Goal: Task Accomplishment & Management: Manage account settings

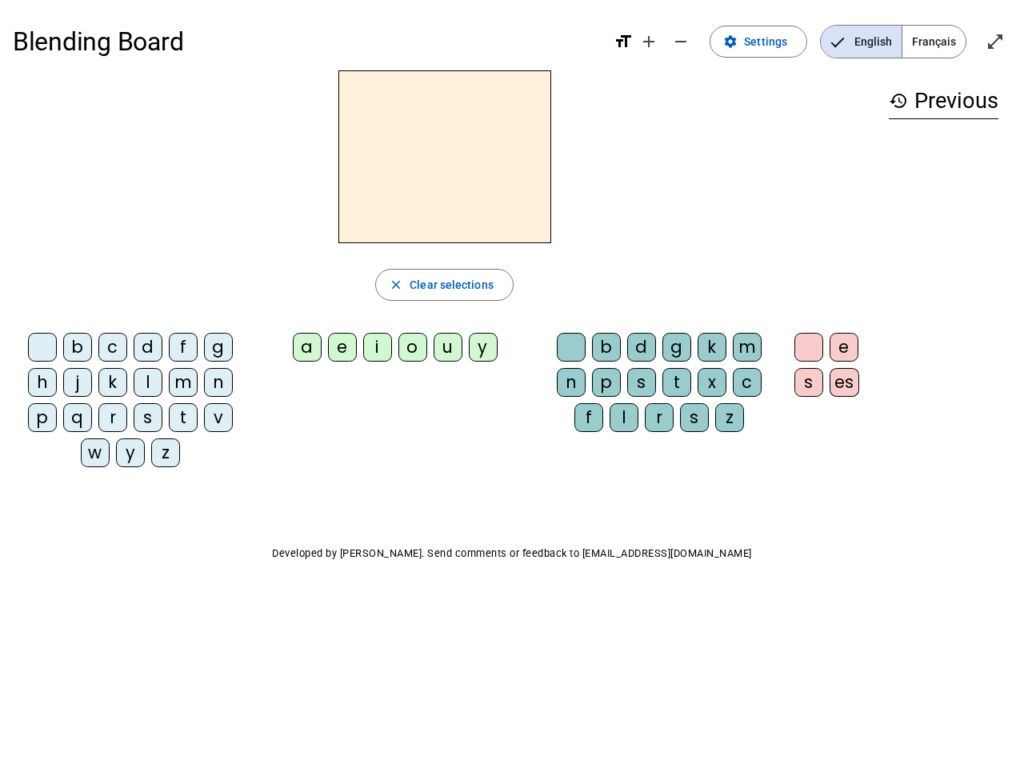
click at [650, 42] on mat-icon "add" at bounding box center [648, 41] width 19 height 19
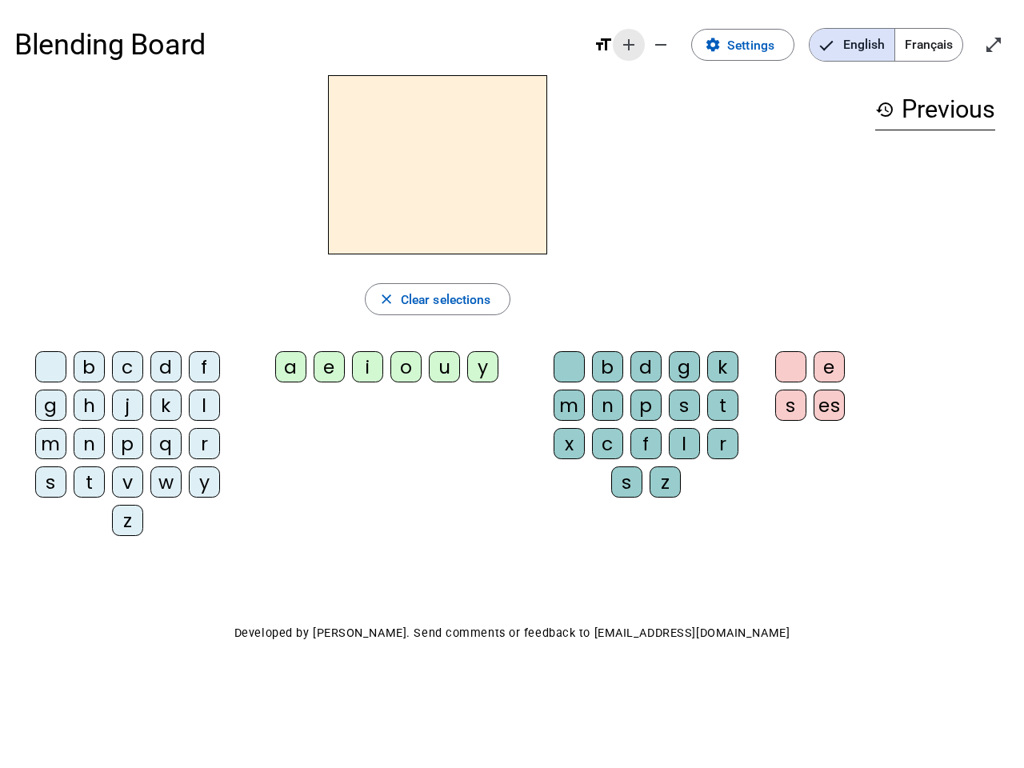
click at [682, 42] on div "Blending Board format_size add remove settings Settings English Français open_i…" at bounding box center [511, 44] width 995 height 61
click at [759, 42] on span "Settings" at bounding box center [750, 45] width 47 height 22
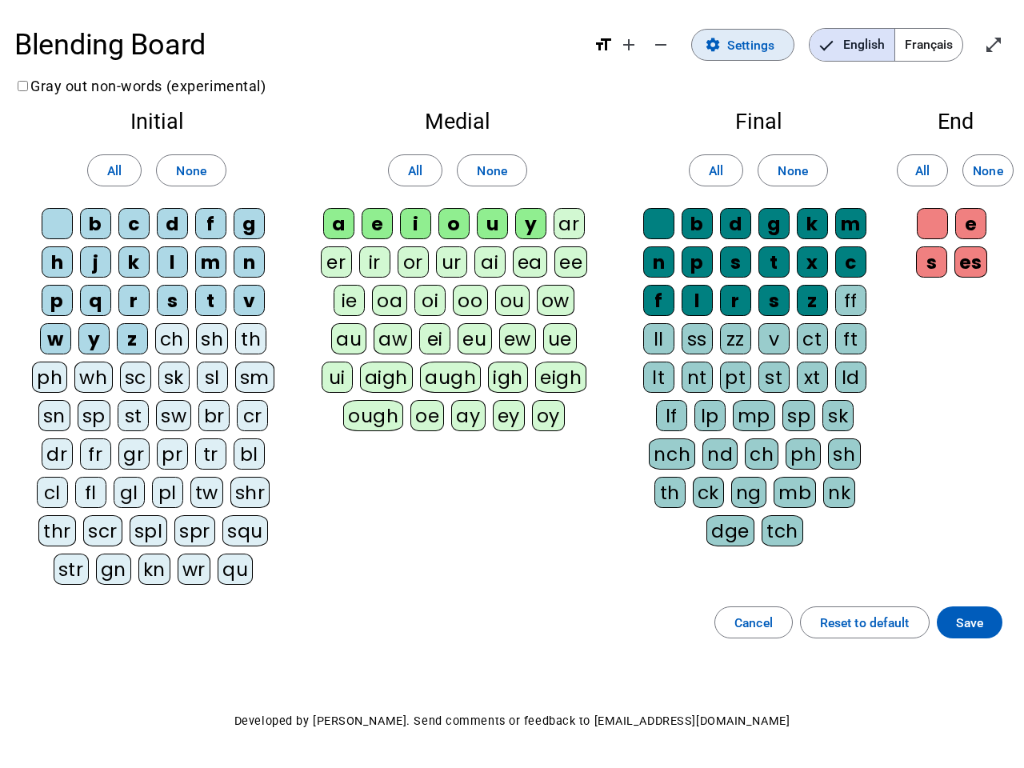
click at [861, 42] on span "English" at bounding box center [852, 45] width 85 height 32
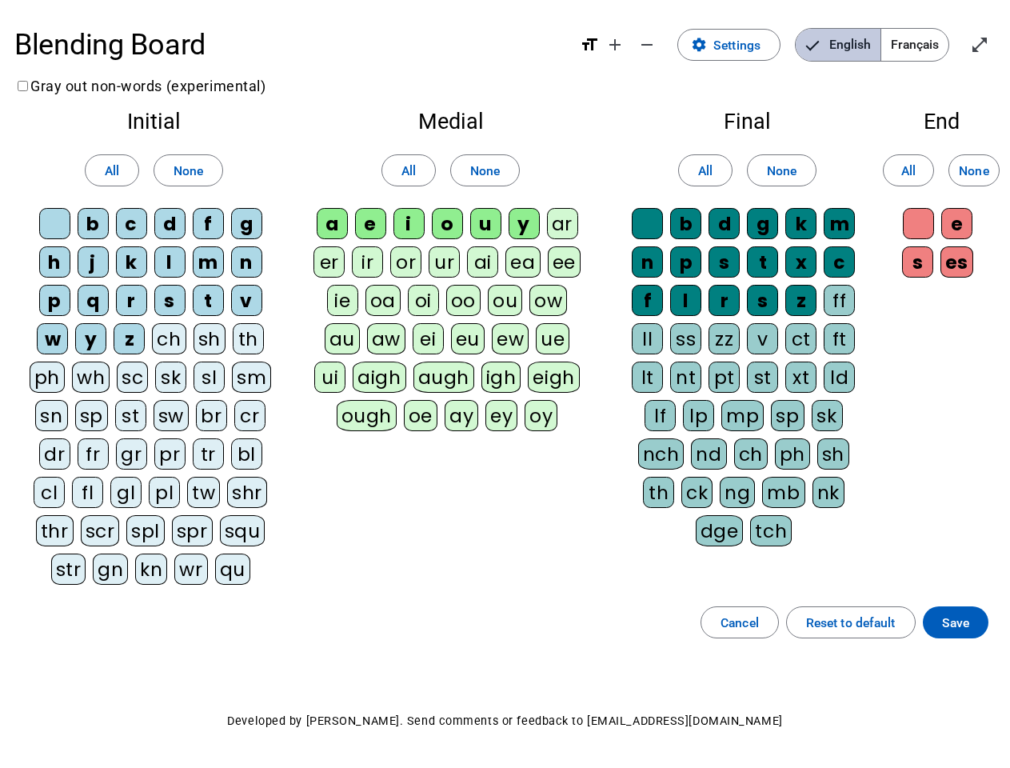
click at [934, 42] on span "Français" at bounding box center [915, 45] width 67 height 32
click at [934, 42] on span "Français" at bounding box center [903, 45] width 91 height 32
